Goal: Find specific page/section: Find specific page/section

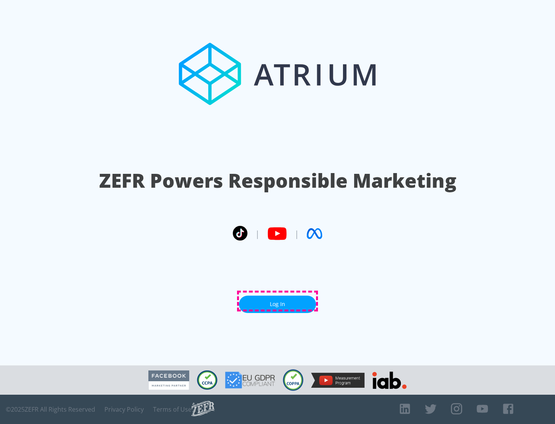
click at [277, 301] on link "Log In" at bounding box center [277, 303] width 77 height 17
